Goal: Task Accomplishment & Management: Use online tool/utility

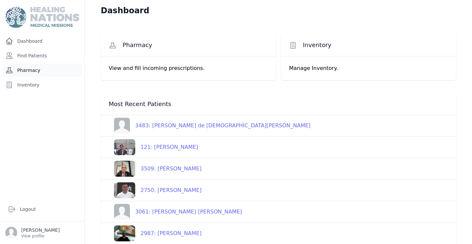
click at [40, 69] on link "Pharmacy" at bounding box center [42, 70] width 79 height 13
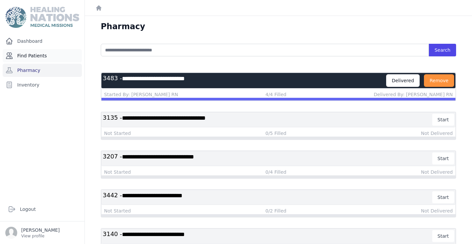
click at [40, 53] on link "Find Patients" at bounding box center [42, 55] width 79 height 13
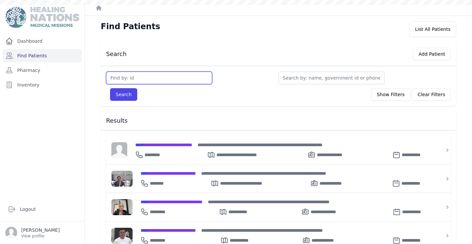
click at [139, 77] on input "text" at bounding box center [159, 78] width 106 height 13
type input "3679"
click at [131, 94] on button "Search" at bounding box center [123, 94] width 27 height 13
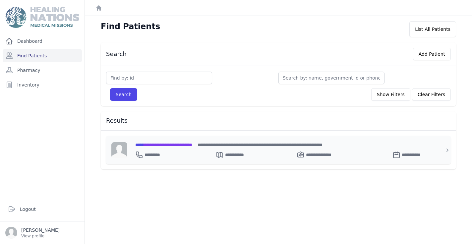
click at [183, 146] on span "**********" at bounding box center [163, 145] width 57 height 5
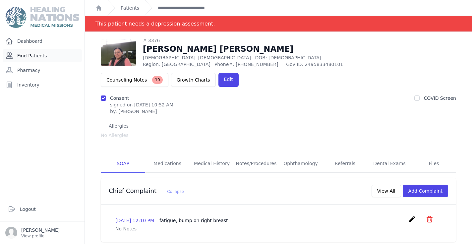
click at [40, 55] on link "Find Patients" at bounding box center [42, 55] width 79 height 13
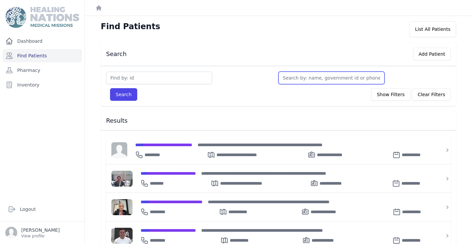
click at [309, 79] on input "text" at bounding box center [331, 78] width 106 height 13
type input "A"
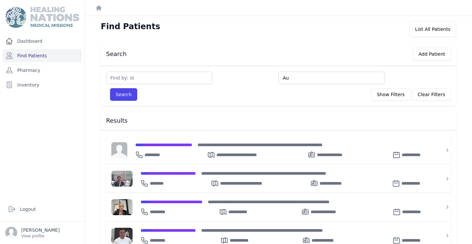
type input "Au"
type input "Aura"
click at [121, 96] on button "Search" at bounding box center [123, 94] width 27 height 13
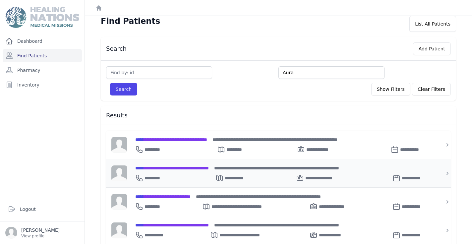
scroll to position [6, 0]
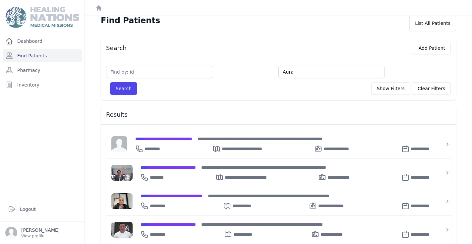
type input "Aura"
